Goal: Check status: Check status

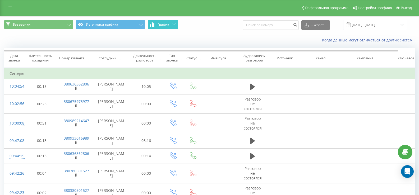
click at [165, 25] on span "График" at bounding box center [163, 25] width 12 height 4
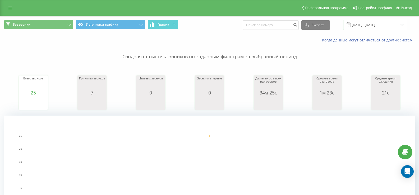
click at [368, 29] on input "[DATE] - [DATE]" at bounding box center [375, 25] width 64 height 10
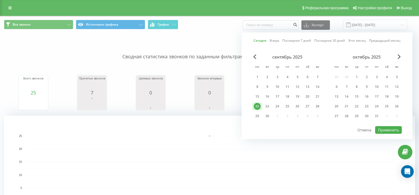
click at [257, 106] on div "22" at bounding box center [257, 106] width 7 height 7
click at [390, 129] on button "Применить" at bounding box center [388, 130] width 27 height 8
